Goal: Check status: Check status

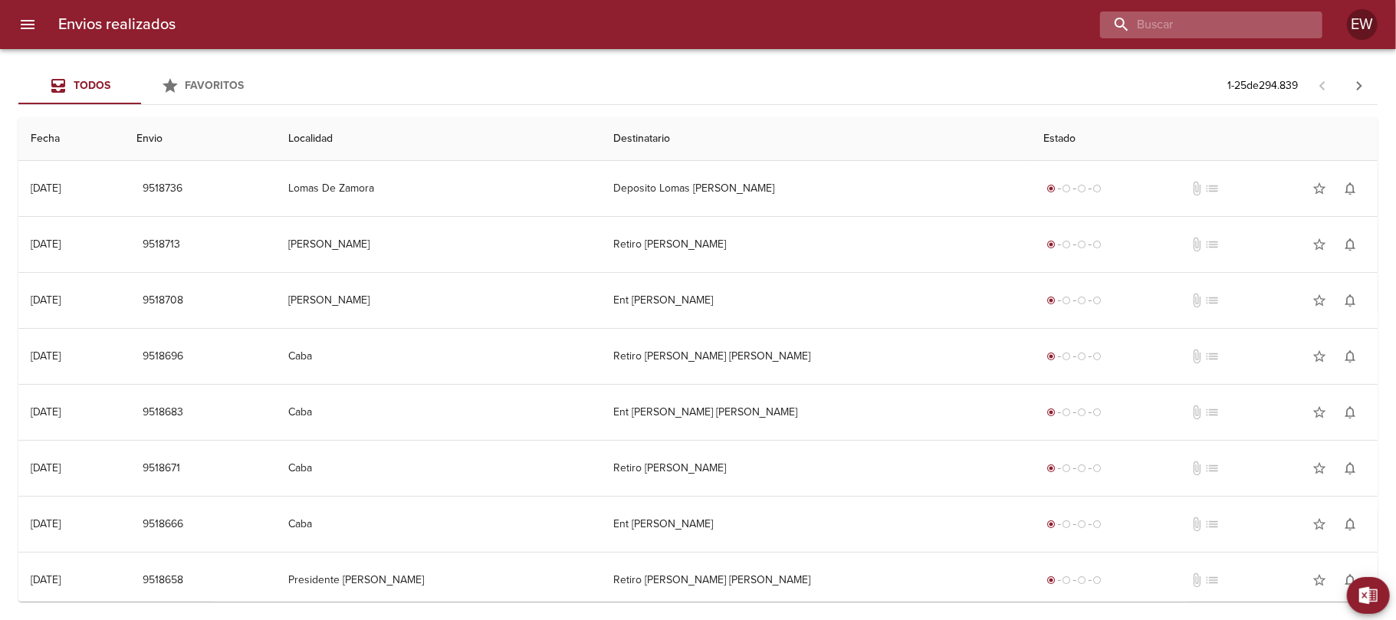
click at [1264, 16] on input "buscar" at bounding box center [1198, 24] width 196 height 27
paste input "[PERSON_NAME] [PERSON_NAME]"
type input "[PERSON_NAME] [PERSON_NAME]"
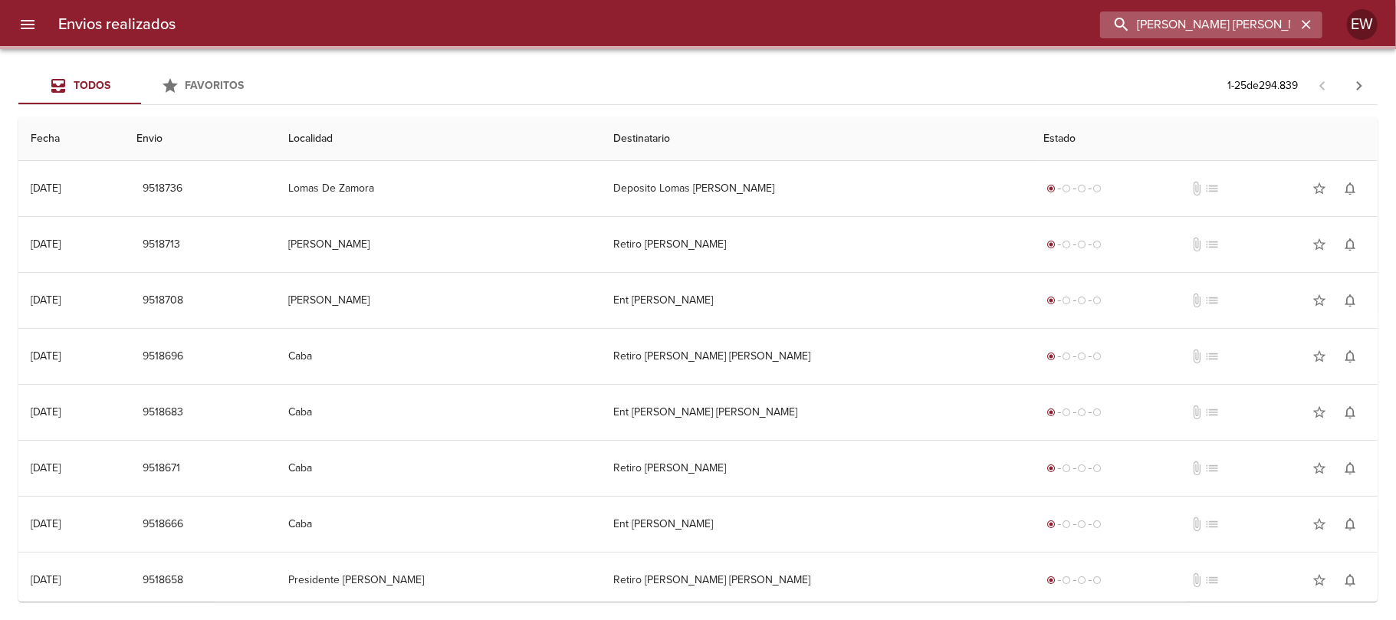
scroll to position [0, 25]
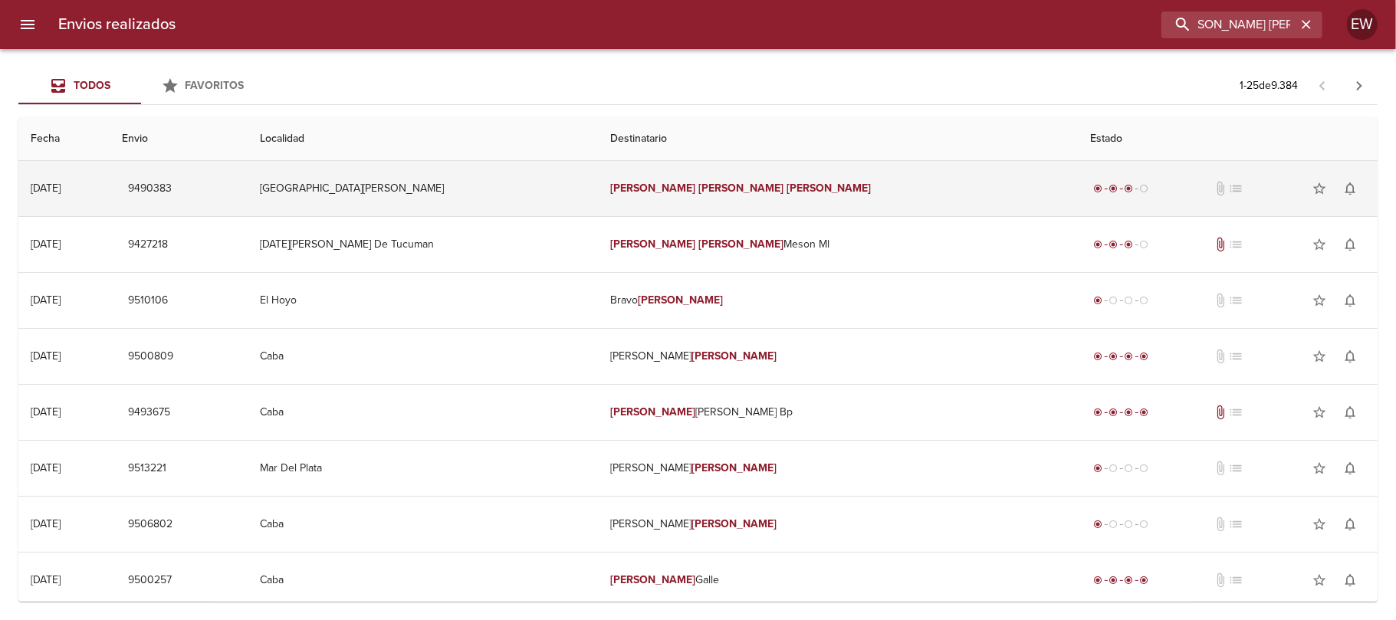
click at [872, 207] on td "[PERSON_NAME] [PERSON_NAME]" at bounding box center [838, 188] width 480 height 55
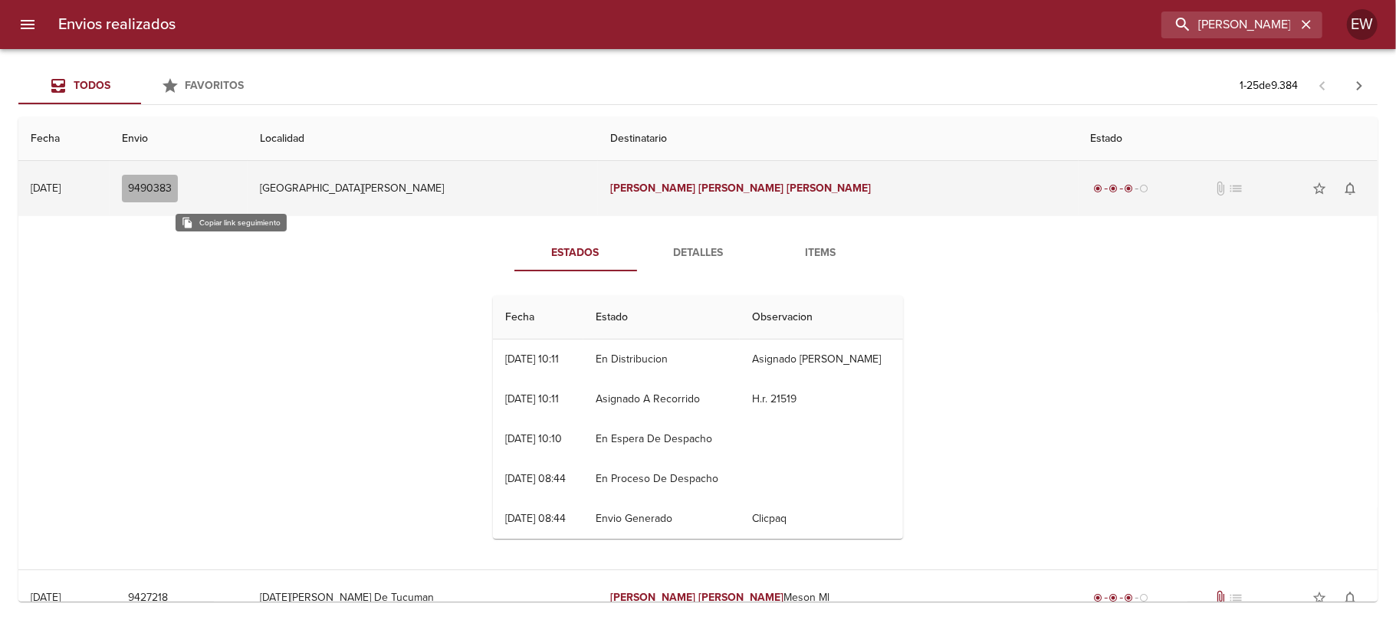
click at [172, 185] on span "9490383" at bounding box center [150, 188] width 44 height 19
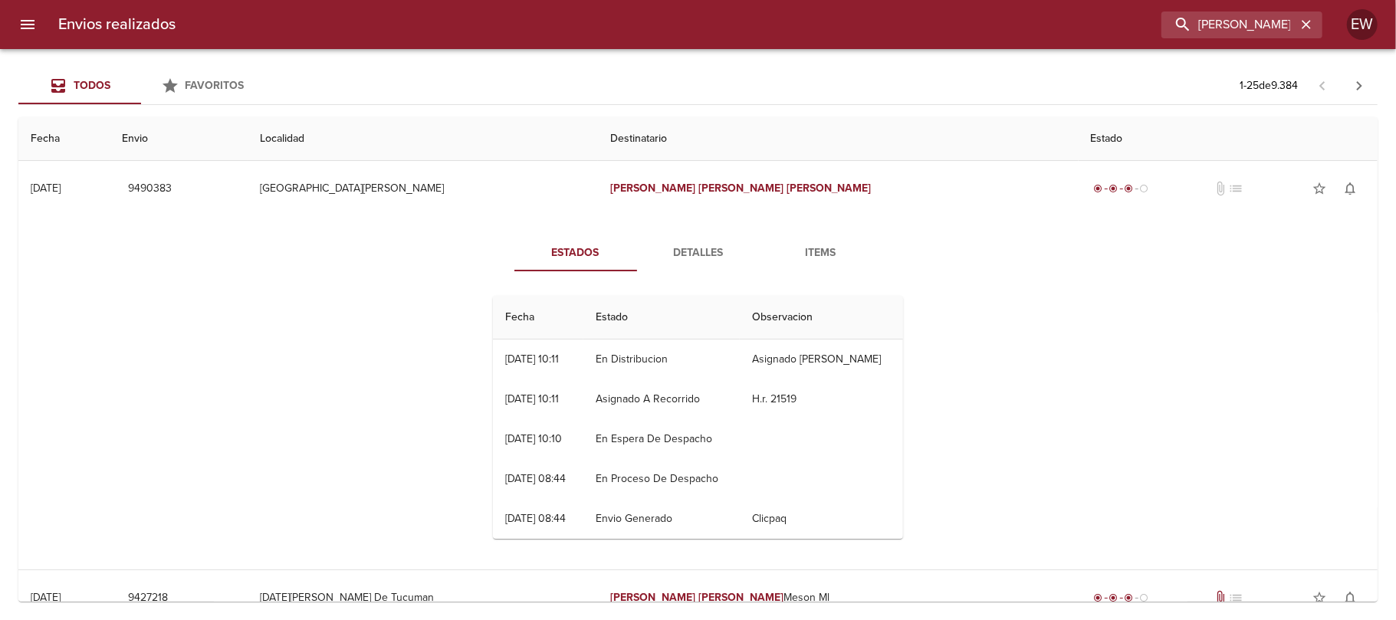
click at [701, 247] on span "Detalles" at bounding box center [698, 253] width 104 height 19
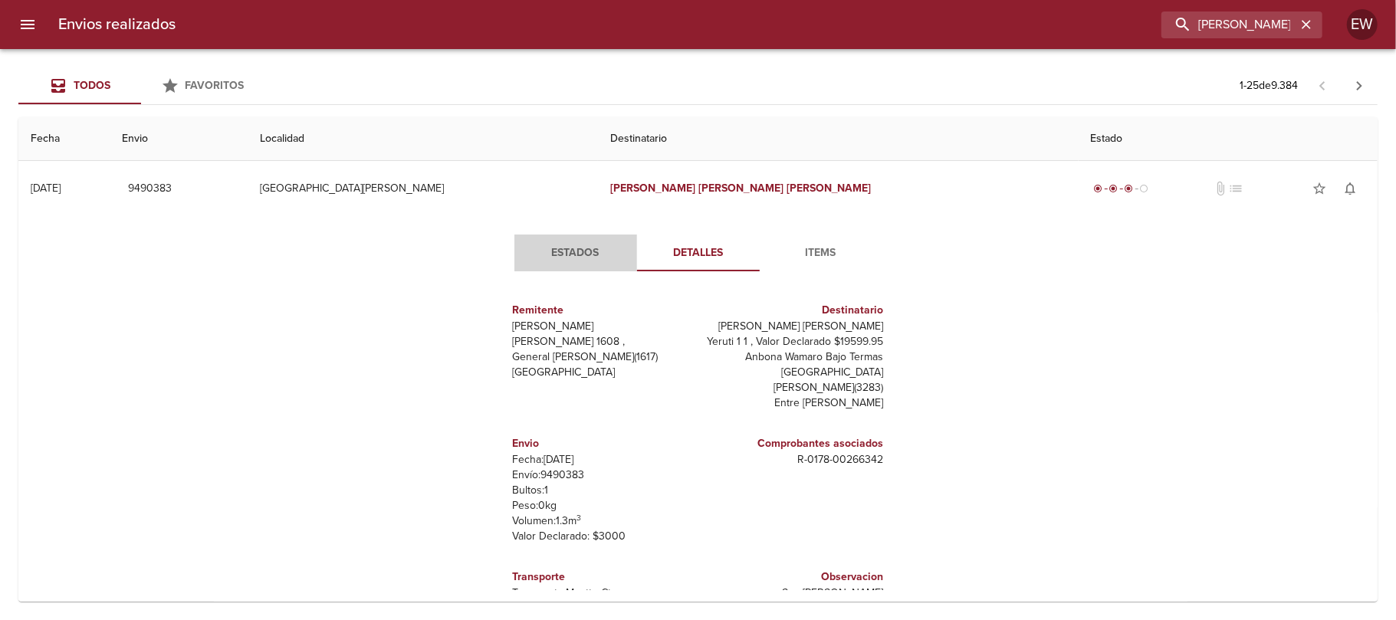
click at [572, 258] on span "Estados" at bounding box center [576, 253] width 104 height 19
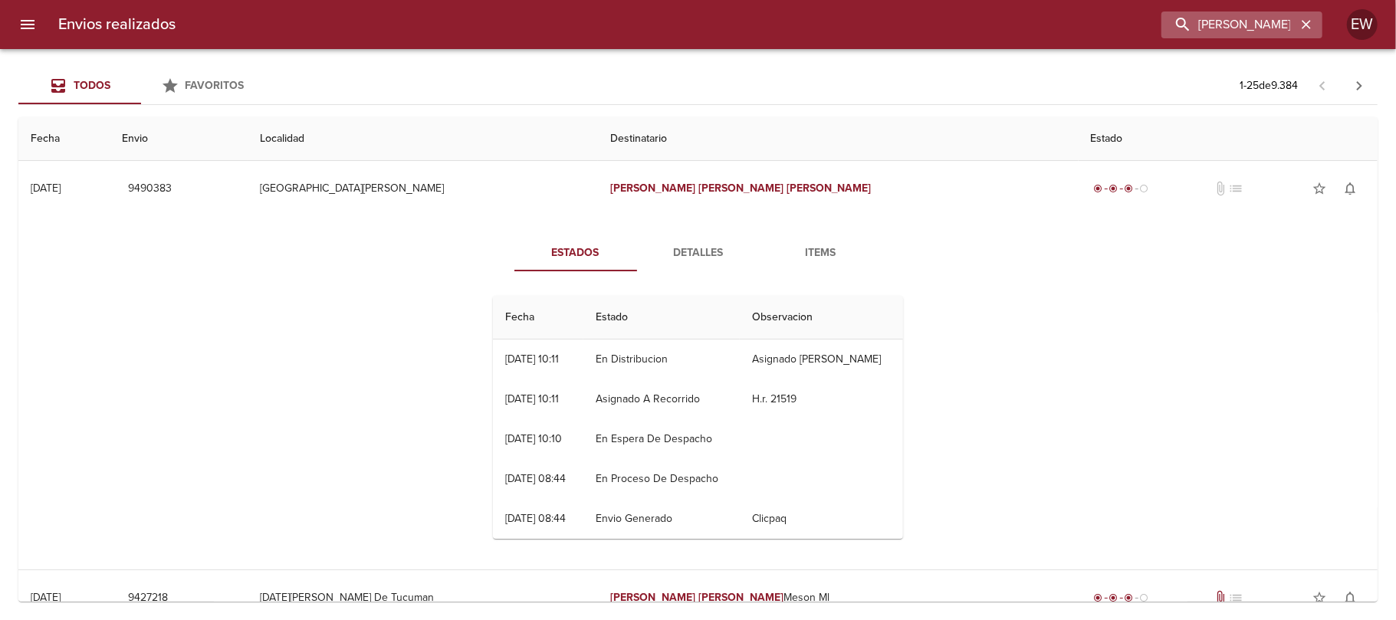
click at [1301, 28] on icon "button" at bounding box center [1305, 24] width 15 height 15
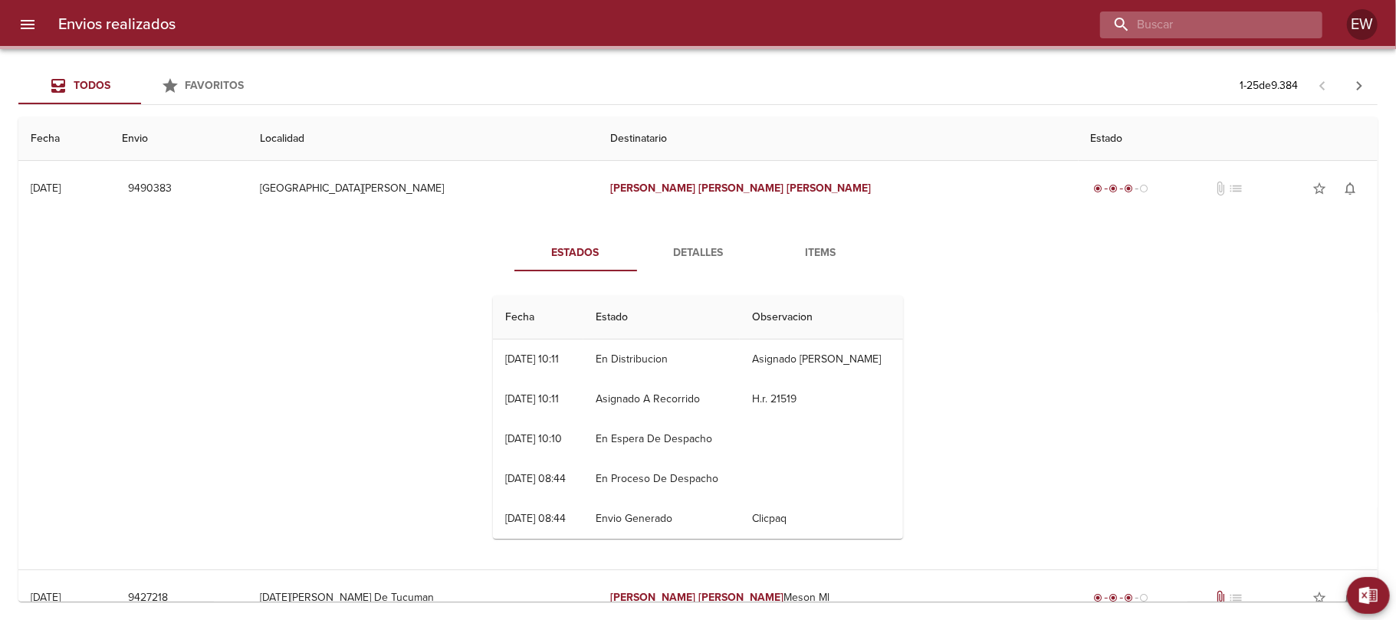
click at [1251, 28] on input "buscar" at bounding box center [1198, 24] width 196 height 27
paste input "[EMAIL_ADDRESS][DOMAIN_NAME]"
type input "[EMAIL_ADDRESS][DOMAIN_NAME]"
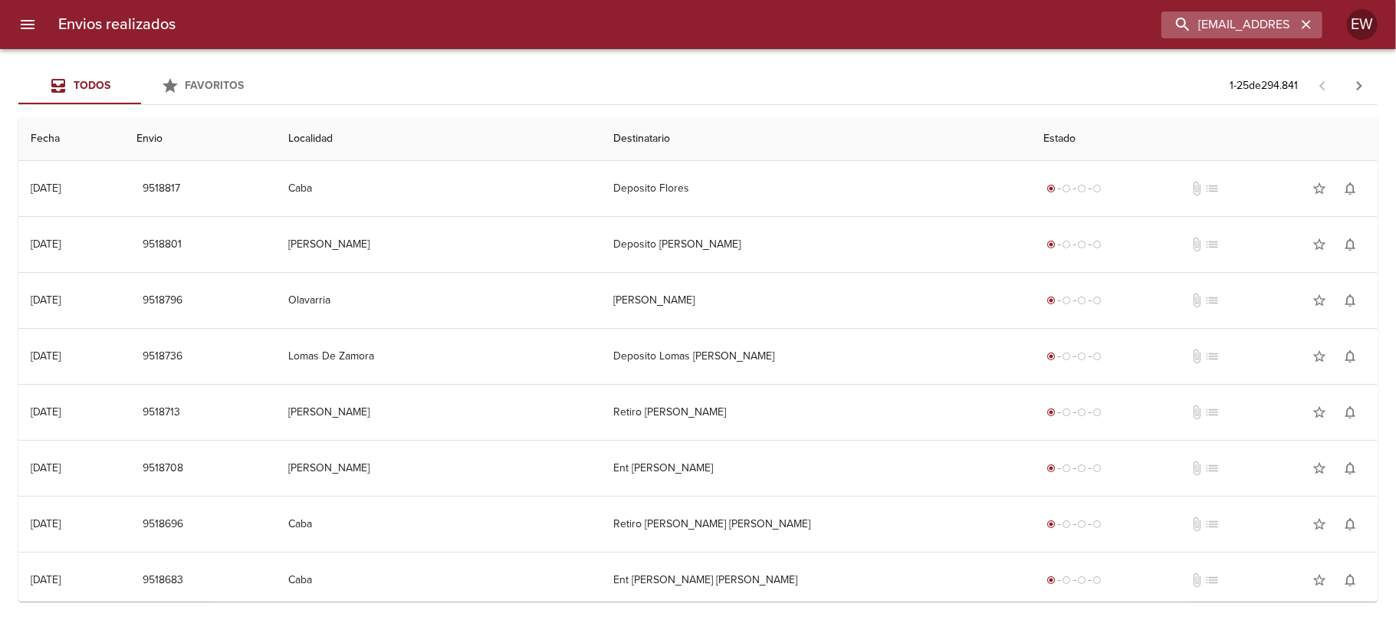
click at [1310, 23] on icon "button" at bounding box center [1305, 24] width 15 height 15
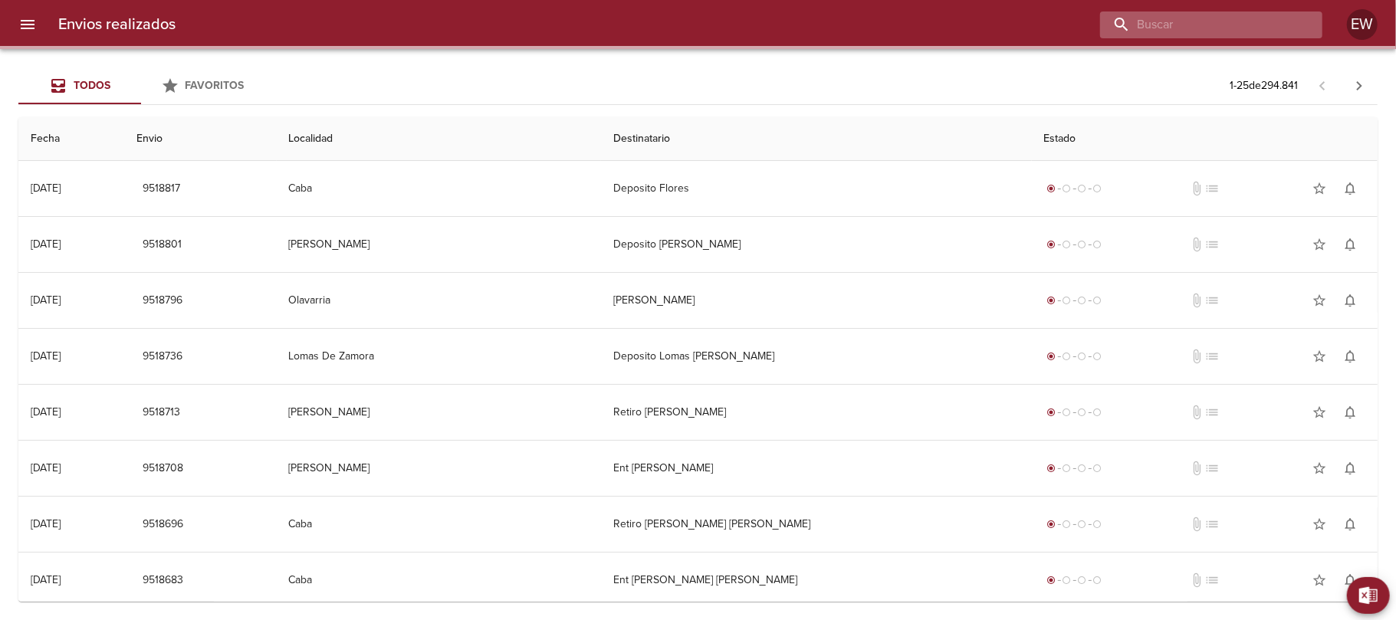
click at [1245, 25] on input "buscar" at bounding box center [1198, 24] width 196 height 27
paste input "[PERSON_NAME] BP"
type input "[PERSON_NAME] BP"
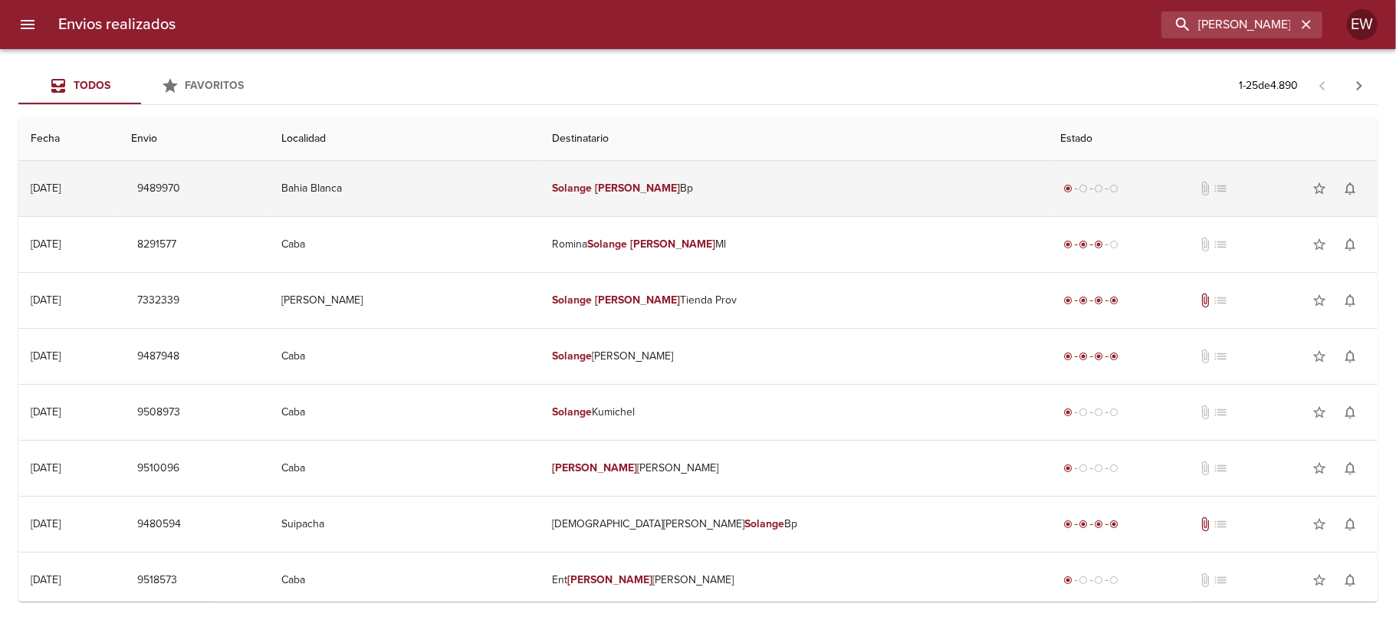
click at [753, 181] on td "[PERSON_NAME] Bp" at bounding box center [794, 188] width 508 height 55
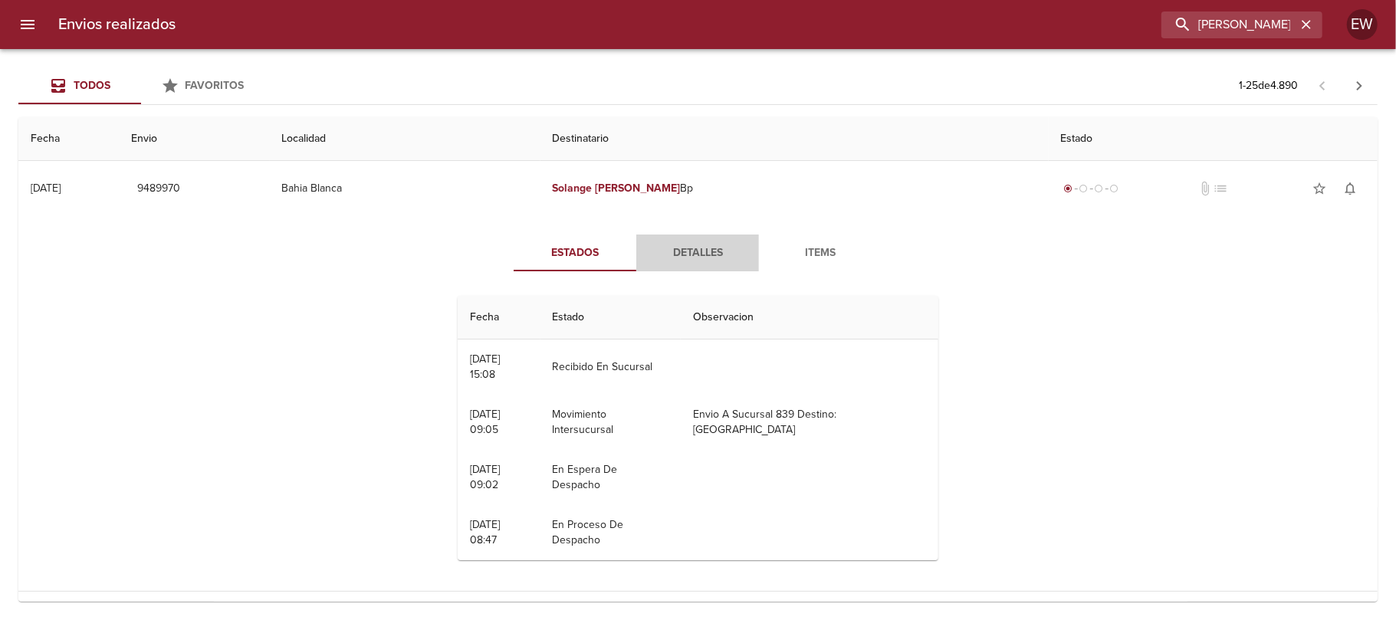
click at [688, 265] on button "Detalles" at bounding box center [697, 253] width 123 height 37
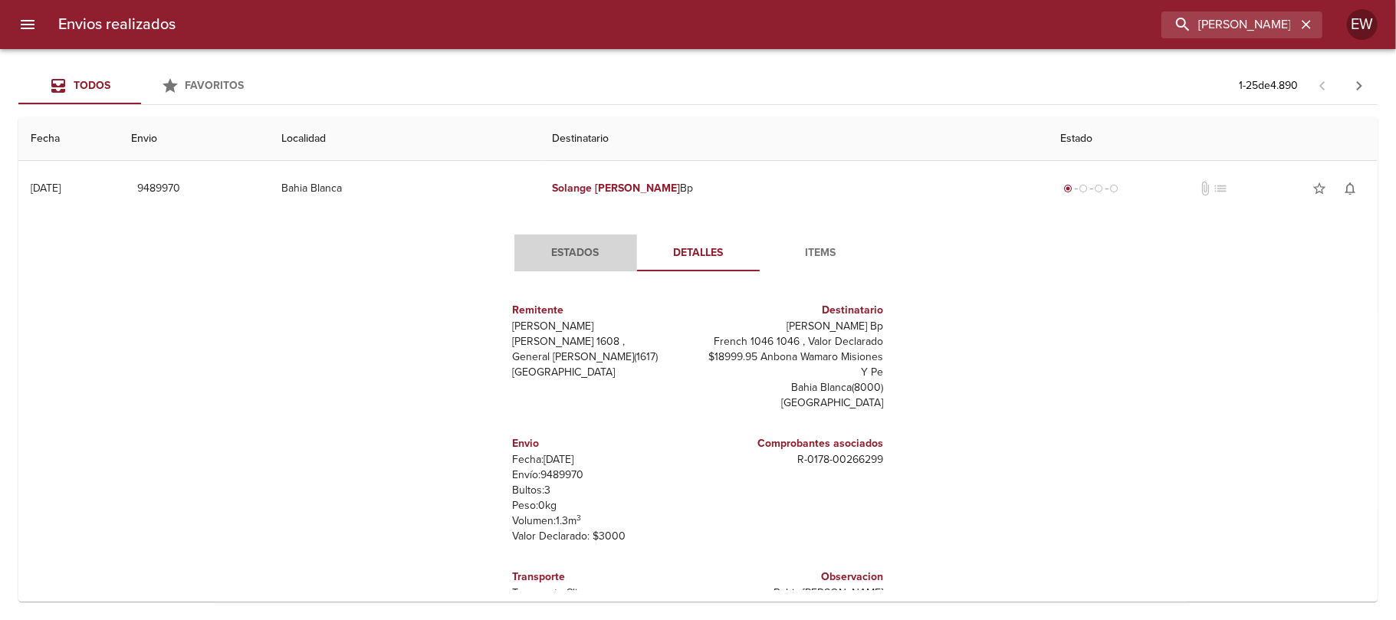
click at [574, 249] on span "Estados" at bounding box center [576, 253] width 104 height 19
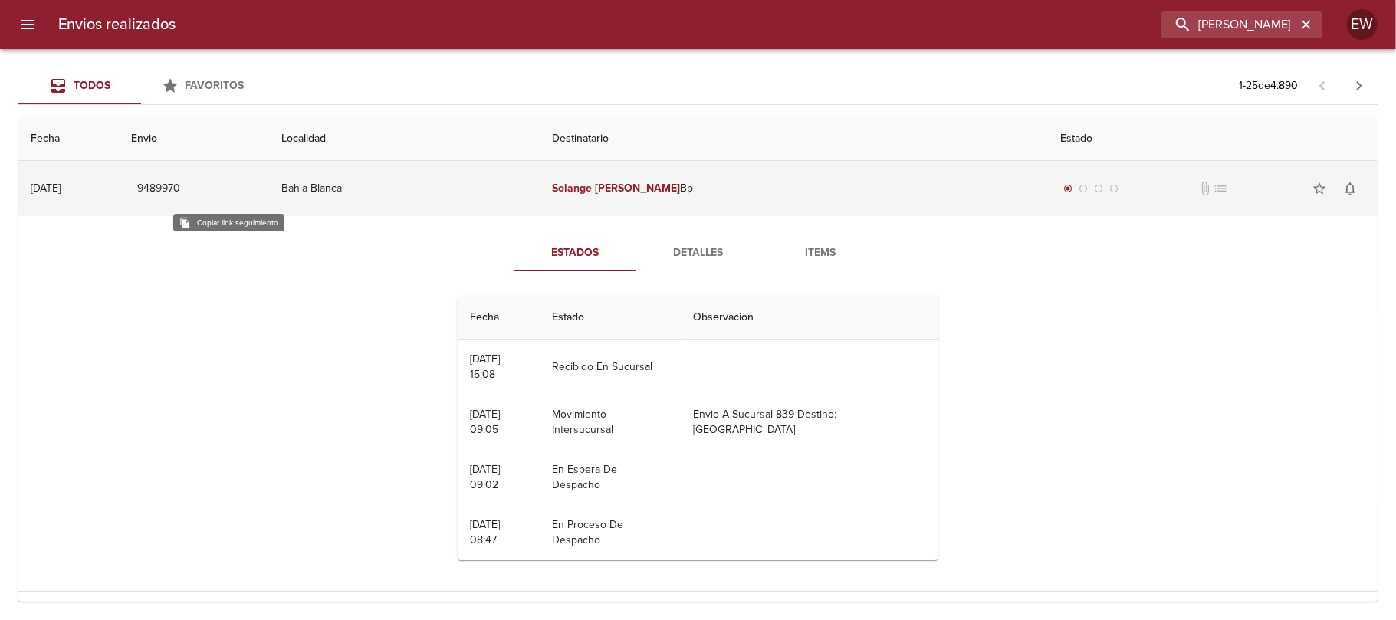
click at [180, 188] on span "9489970" at bounding box center [158, 188] width 43 height 19
